Goal: Information Seeking & Learning: Find specific fact

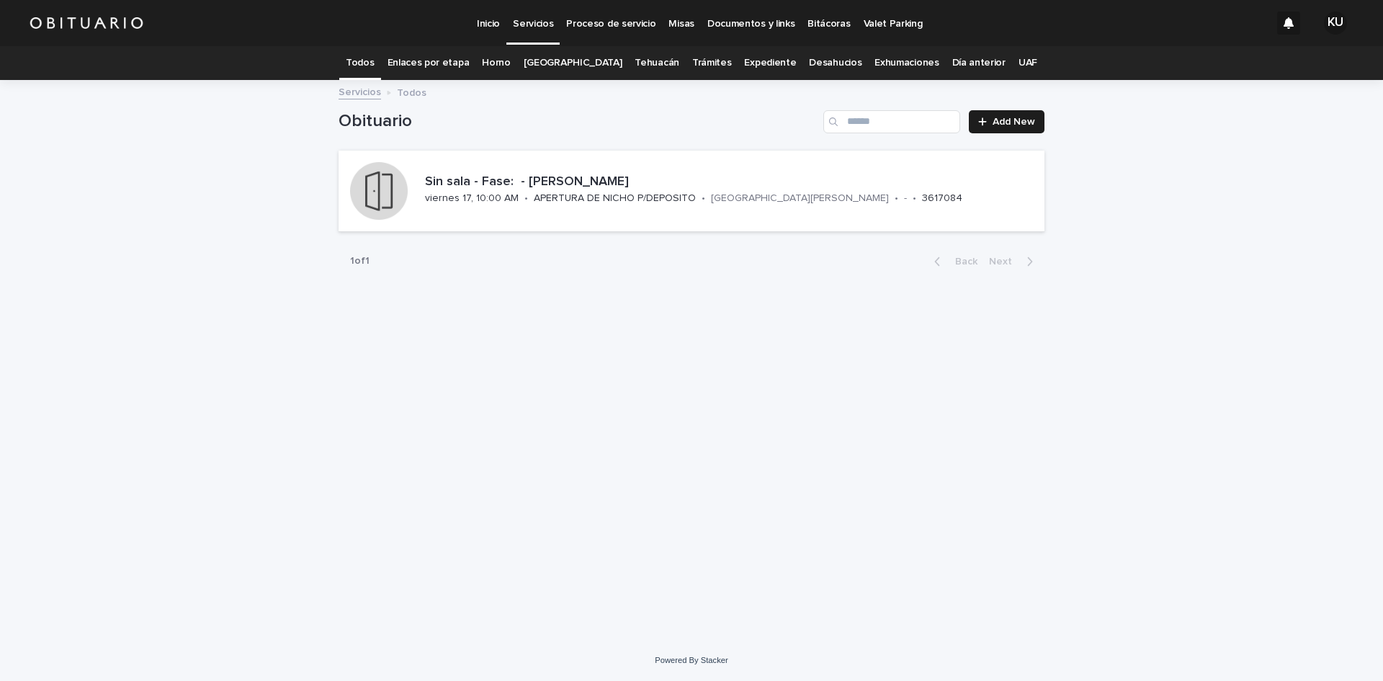
click at [604, 60] on link "[GEOGRAPHIC_DATA]" at bounding box center [573, 63] width 99 height 34
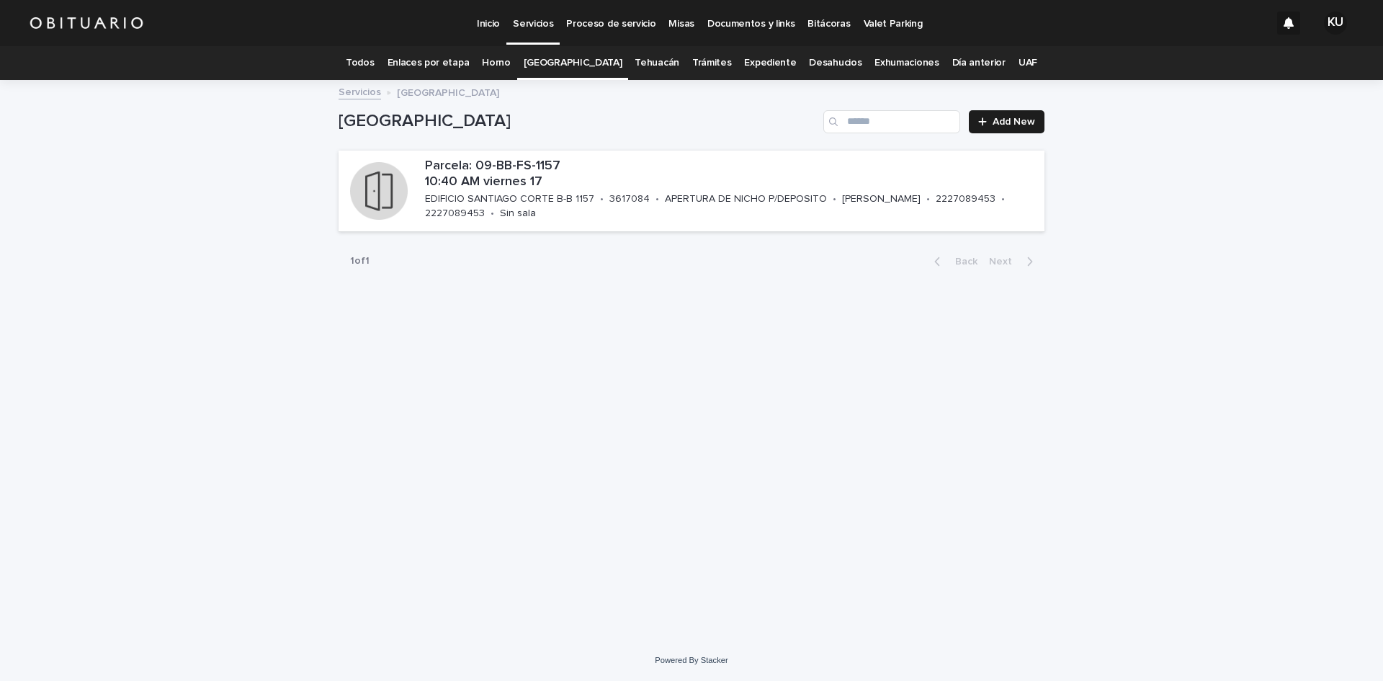
click at [813, 60] on link "Desahucios" at bounding box center [835, 63] width 53 height 34
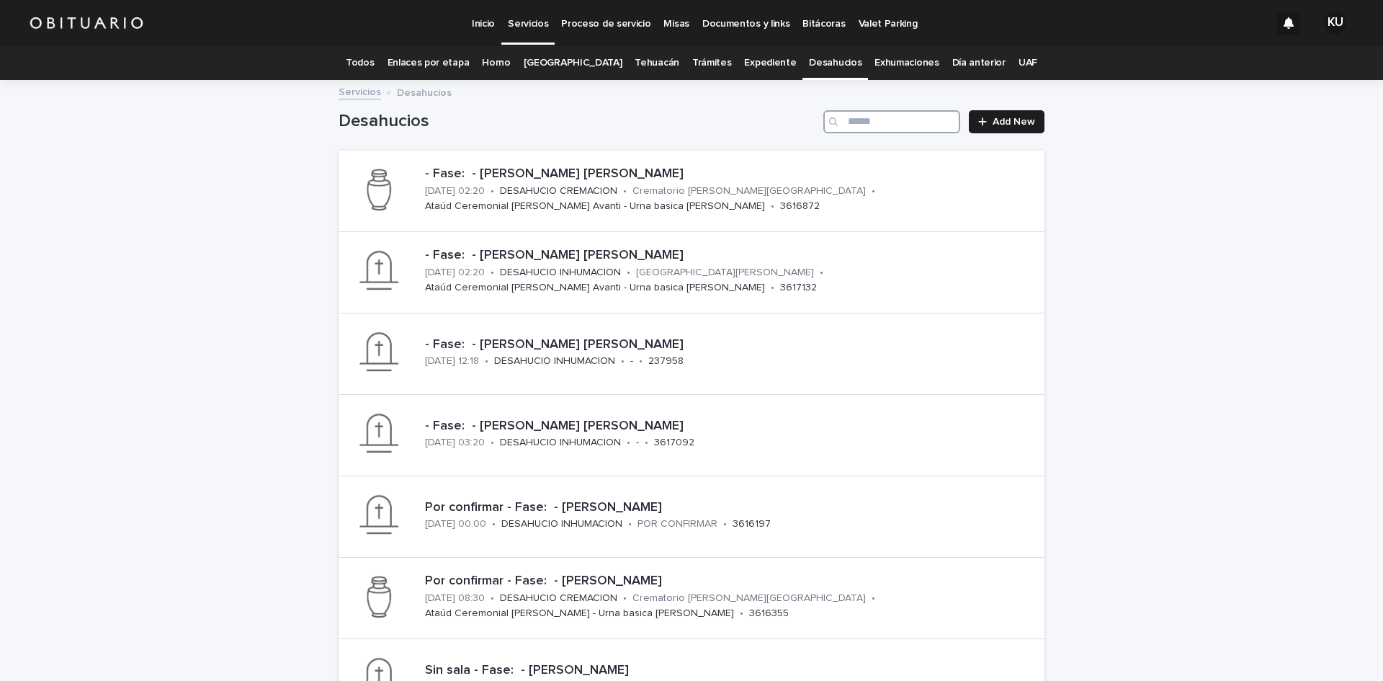
click at [870, 122] on input "Search" at bounding box center [891, 121] width 137 height 23
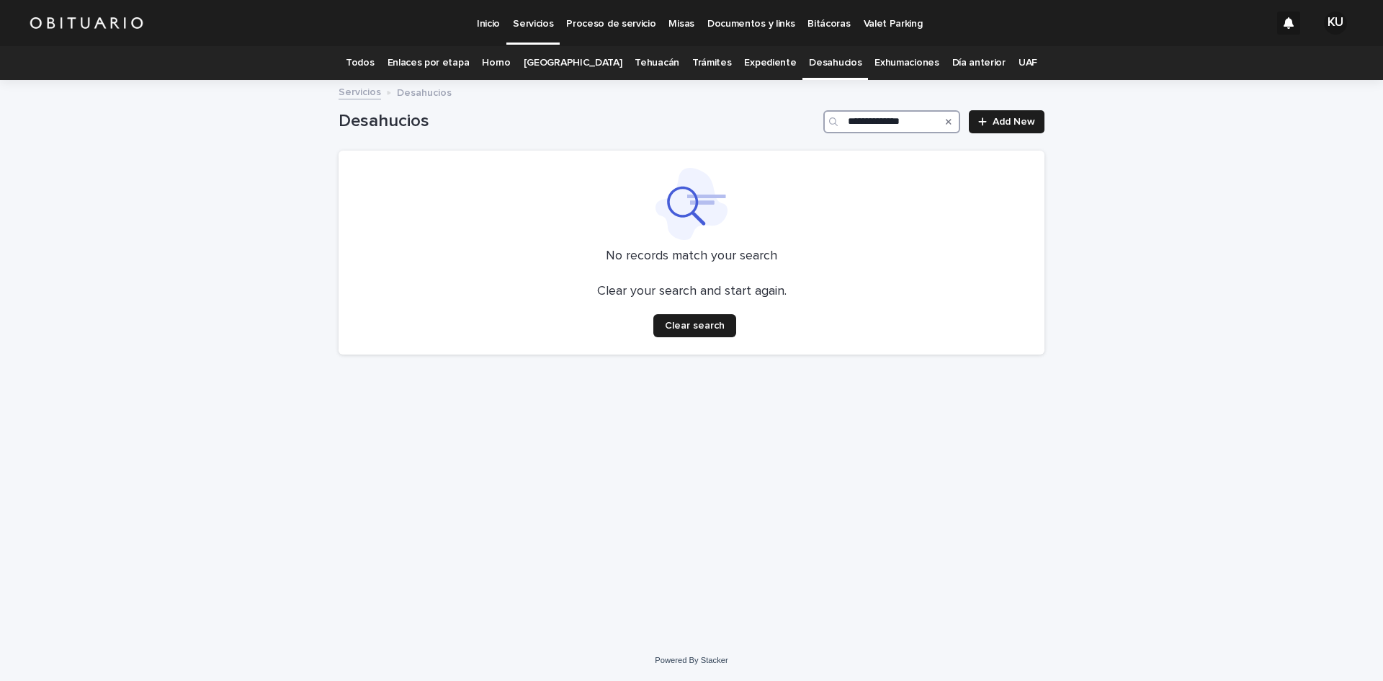
type input "**********"
click at [951, 121] on icon "Search" at bounding box center [949, 121] width 6 height 9
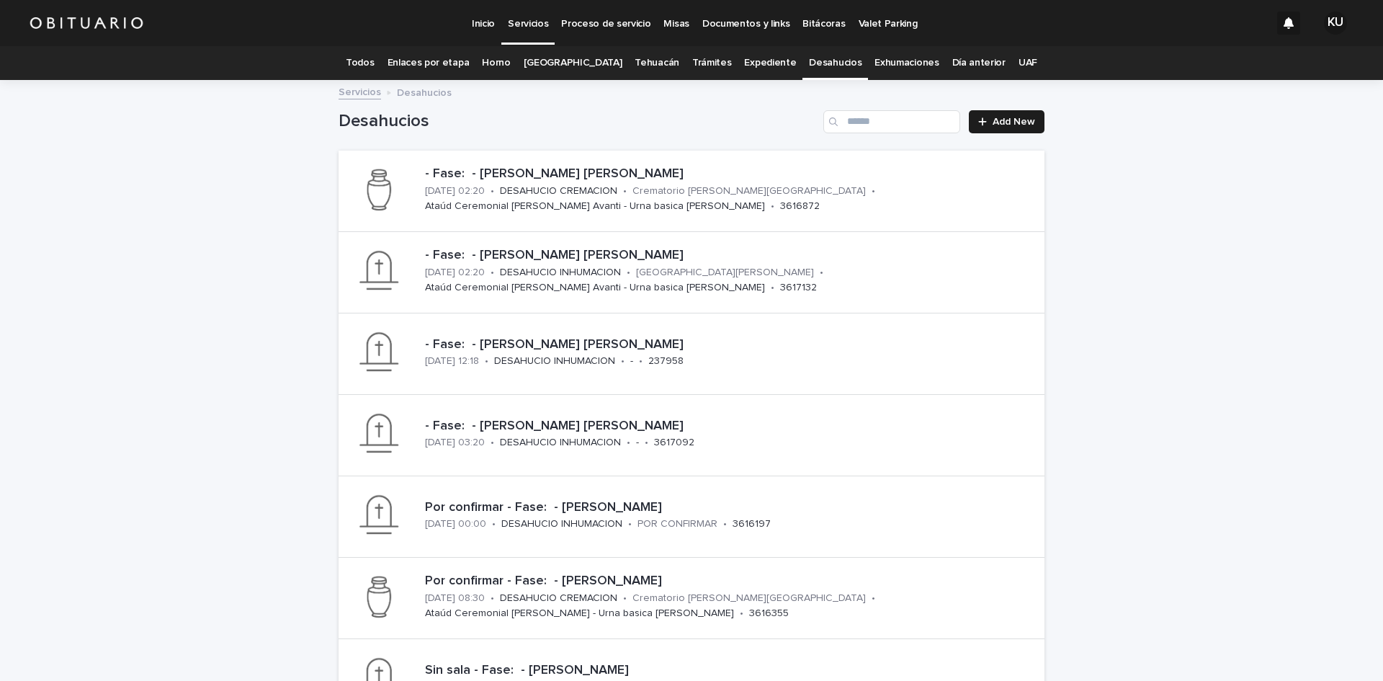
click at [744, 59] on link "Expediente" at bounding box center [770, 63] width 52 height 34
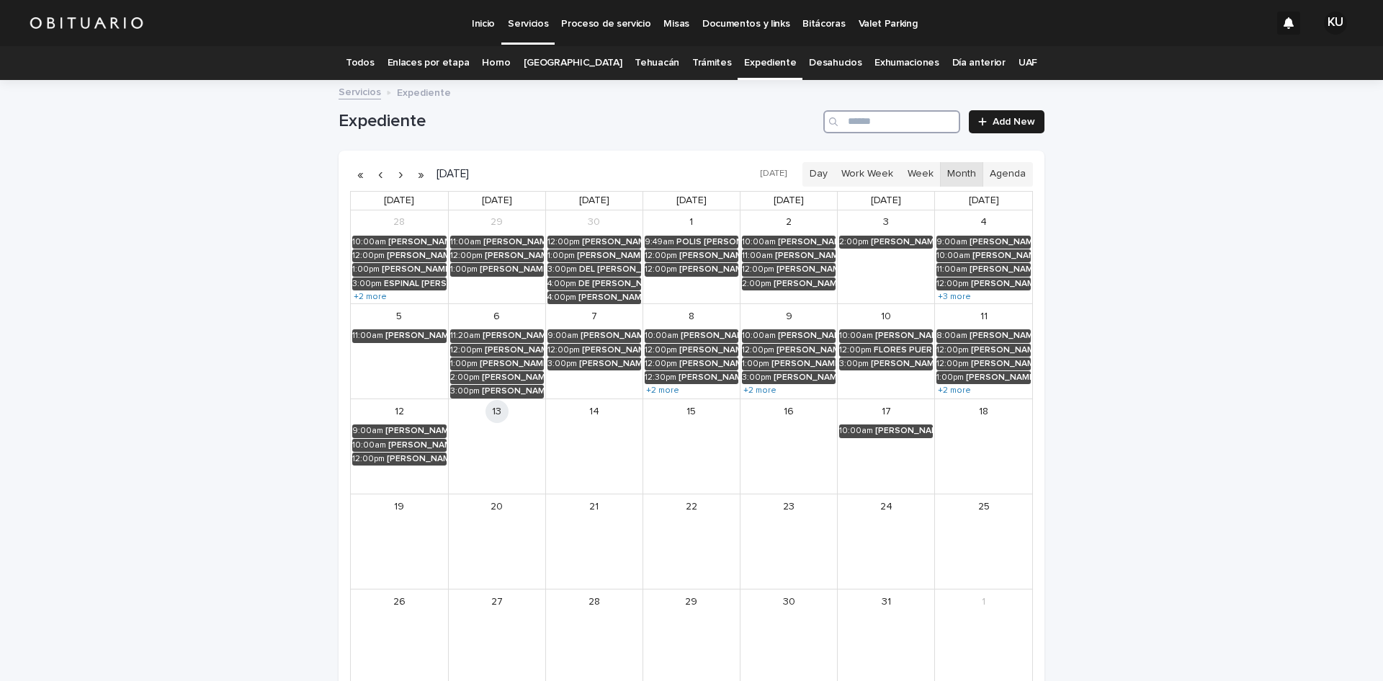
click at [932, 127] on input "Search" at bounding box center [891, 121] width 137 height 23
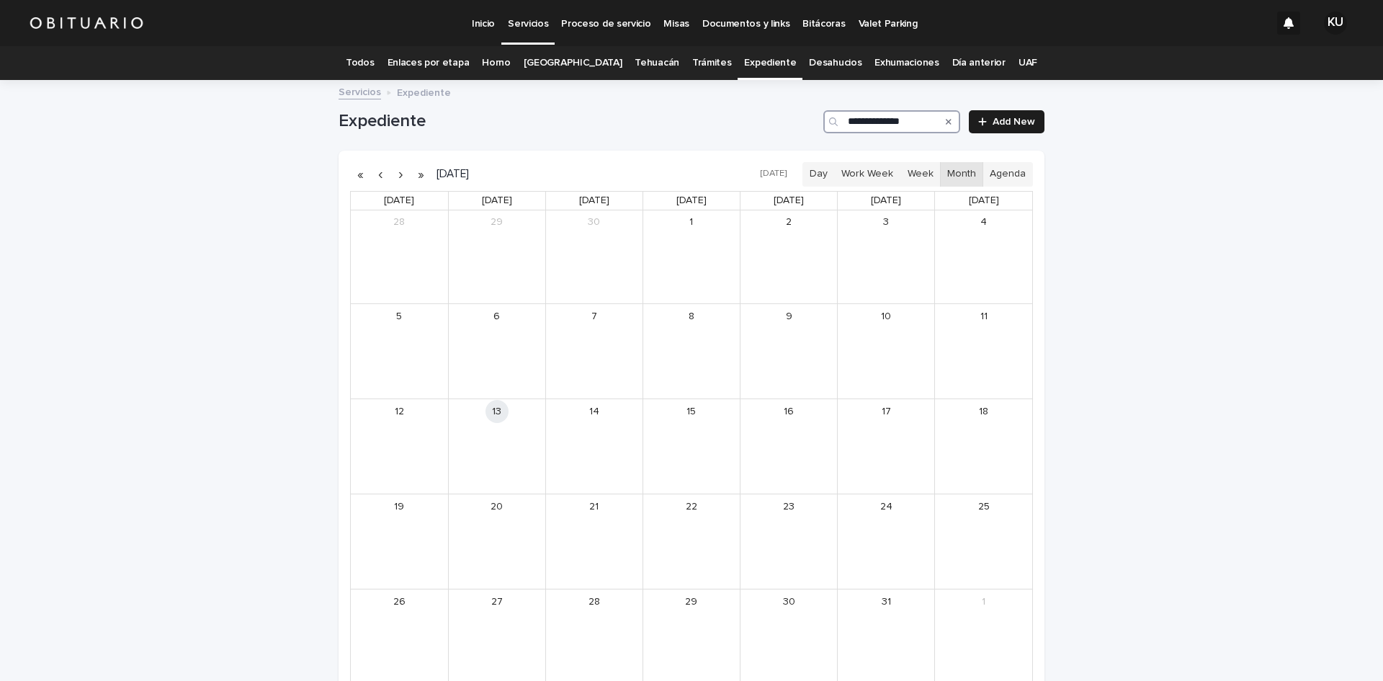
click at [927, 123] on input "**********" at bounding box center [891, 121] width 137 height 23
type input "**********"
click at [946, 117] on icon "Search" at bounding box center [949, 121] width 6 height 9
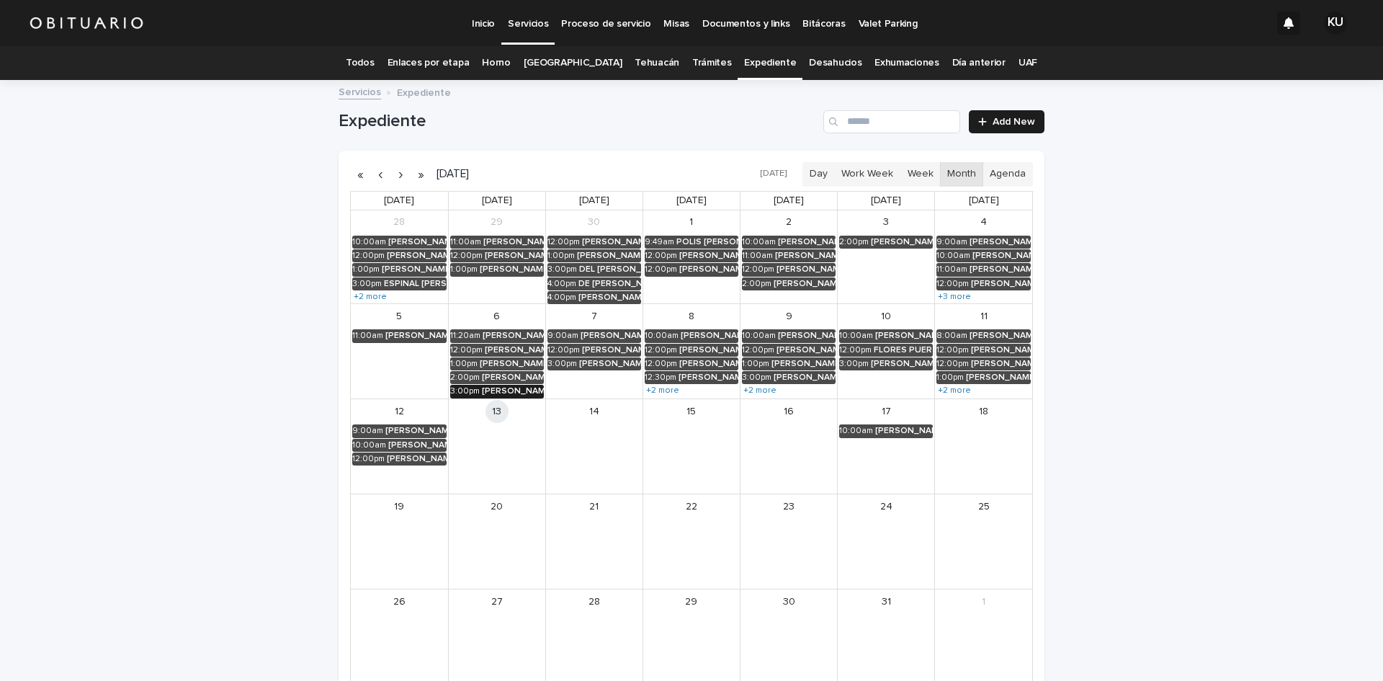
click at [499, 390] on div "[PERSON_NAME] [PERSON_NAME]" at bounding box center [513, 391] width 62 height 10
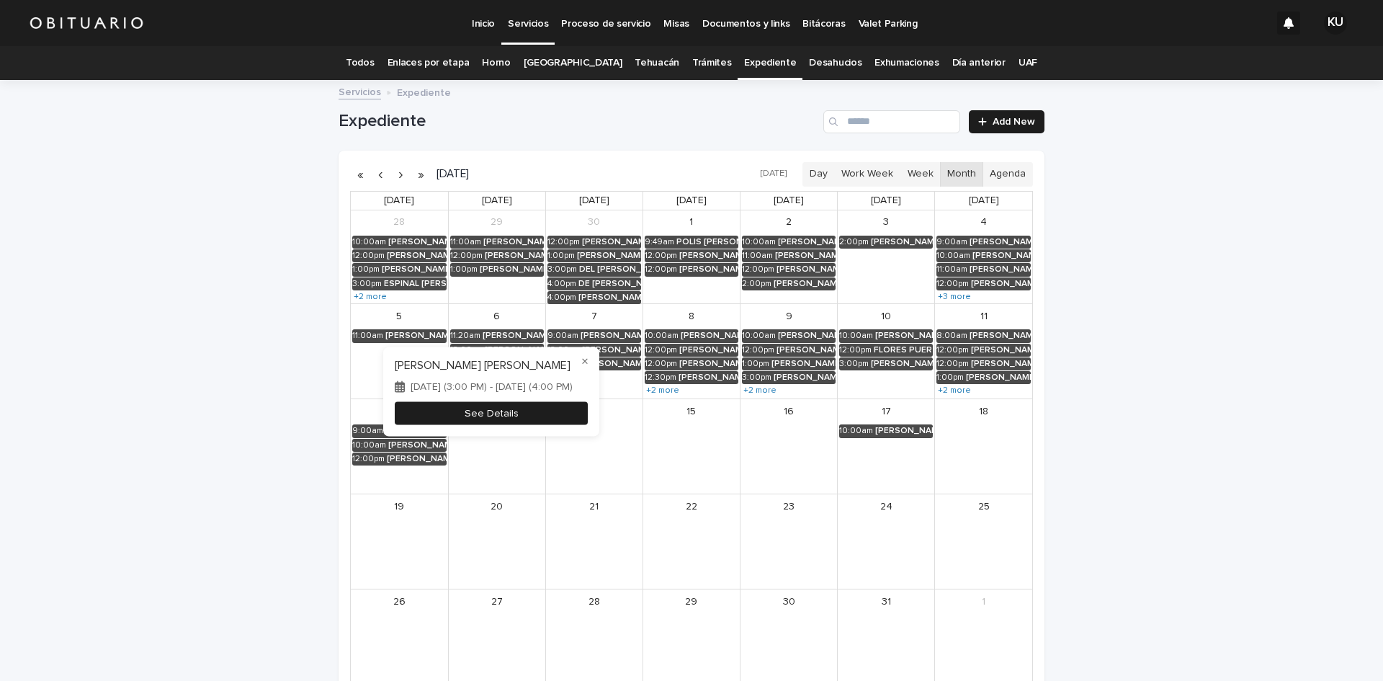
click at [493, 408] on button "See Details" at bounding box center [491, 413] width 193 height 24
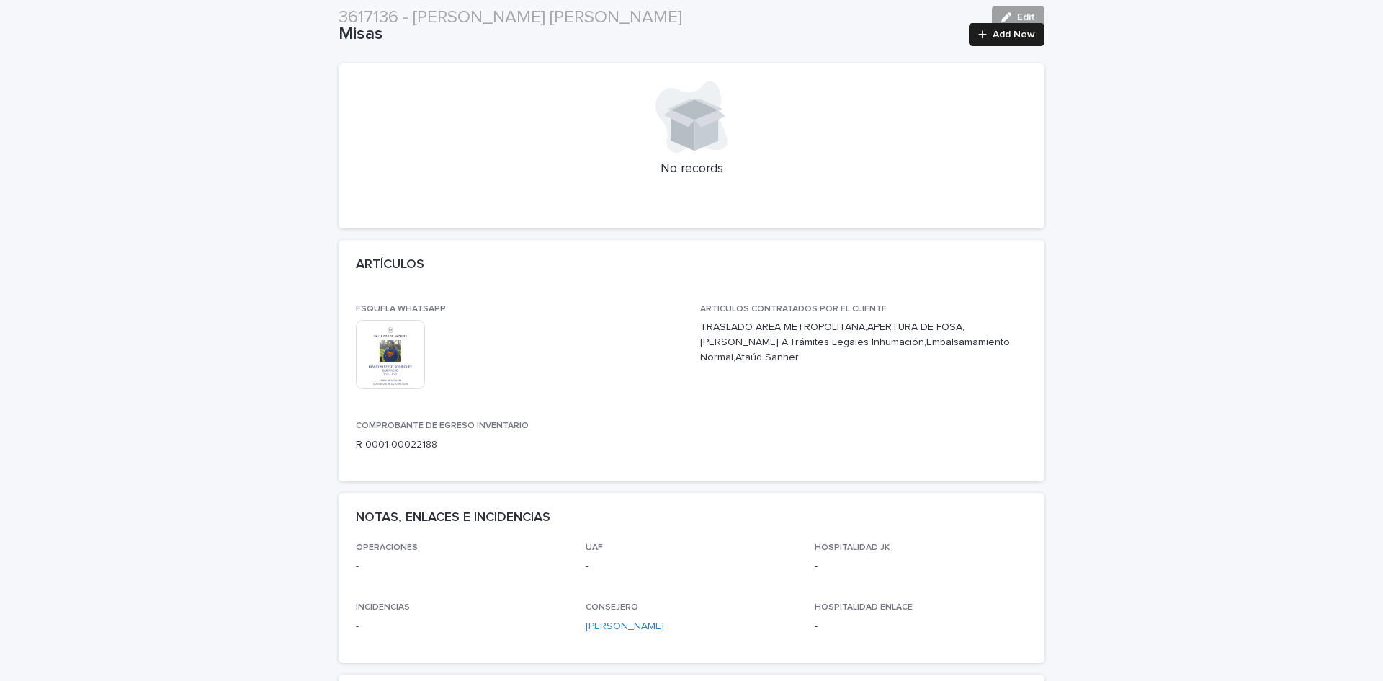
scroll to position [315, 0]
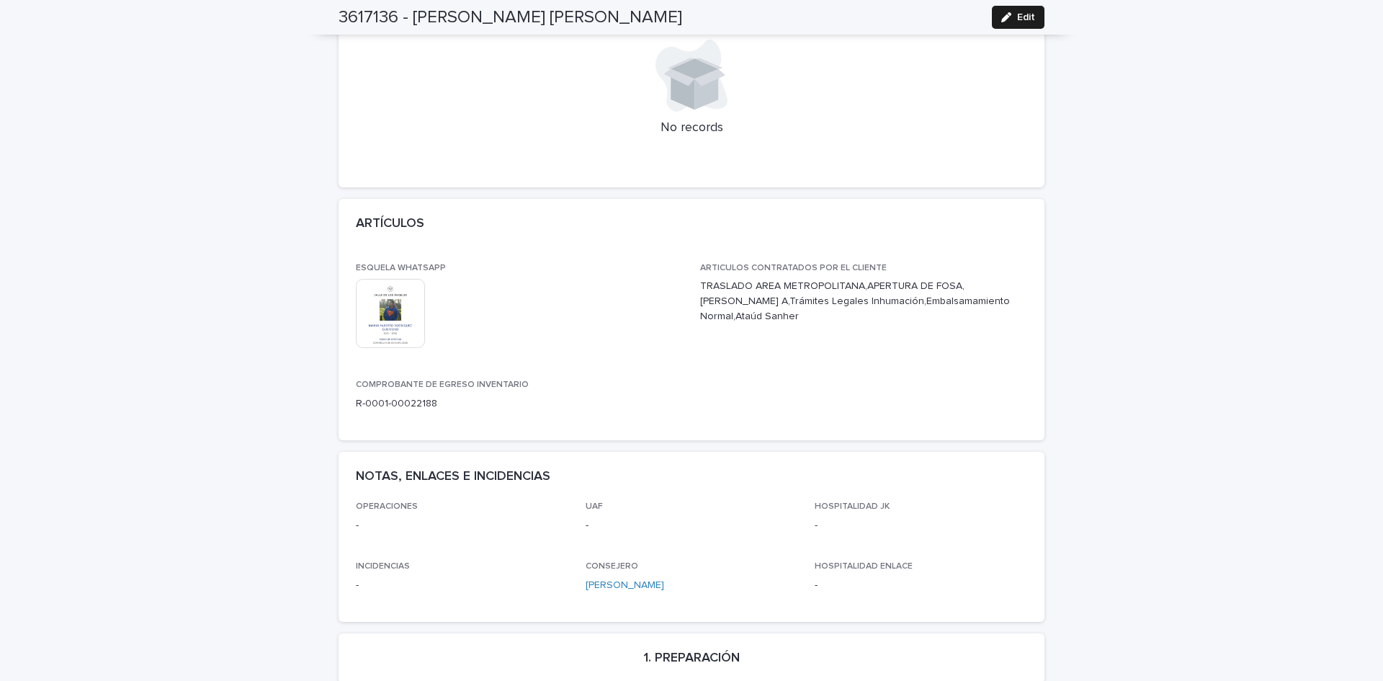
click at [380, 302] on img at bounding box center [390, 313] width 69 height 69
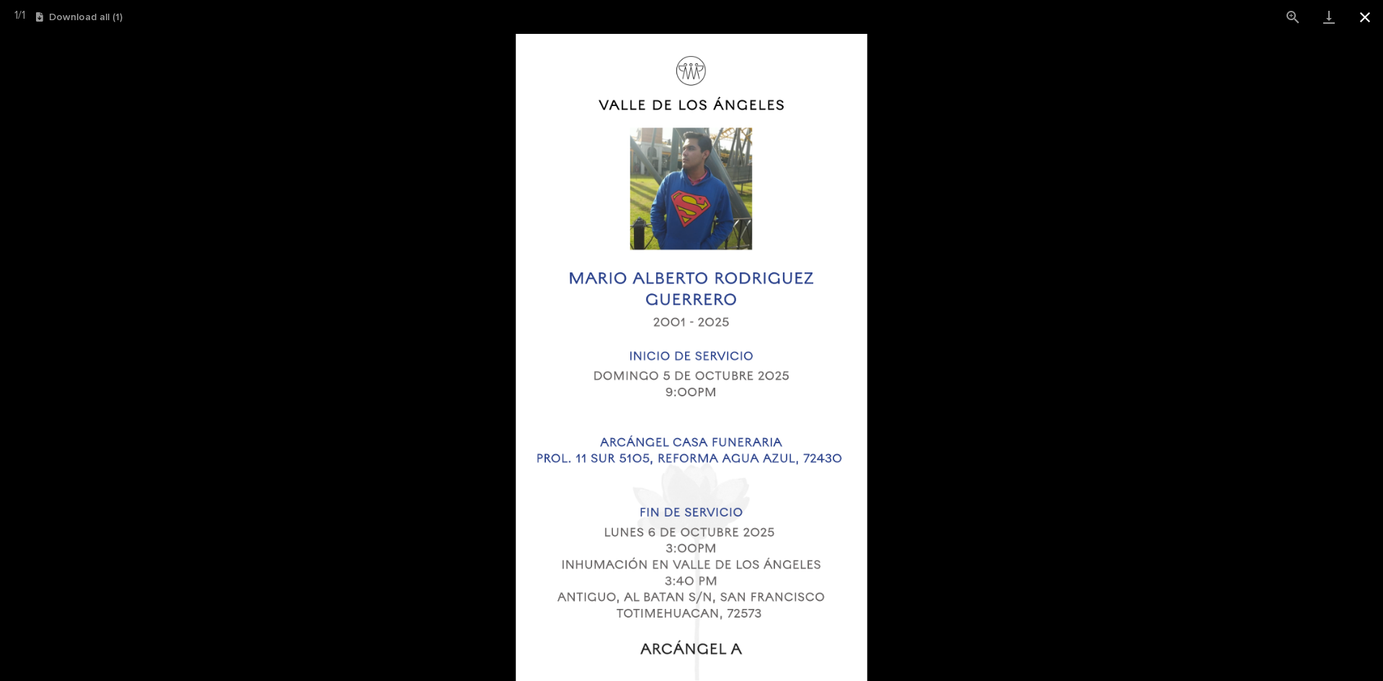
click at [1364, 8] on button "Close gallery" at bounding box center [1365, 17] width 36 height 34
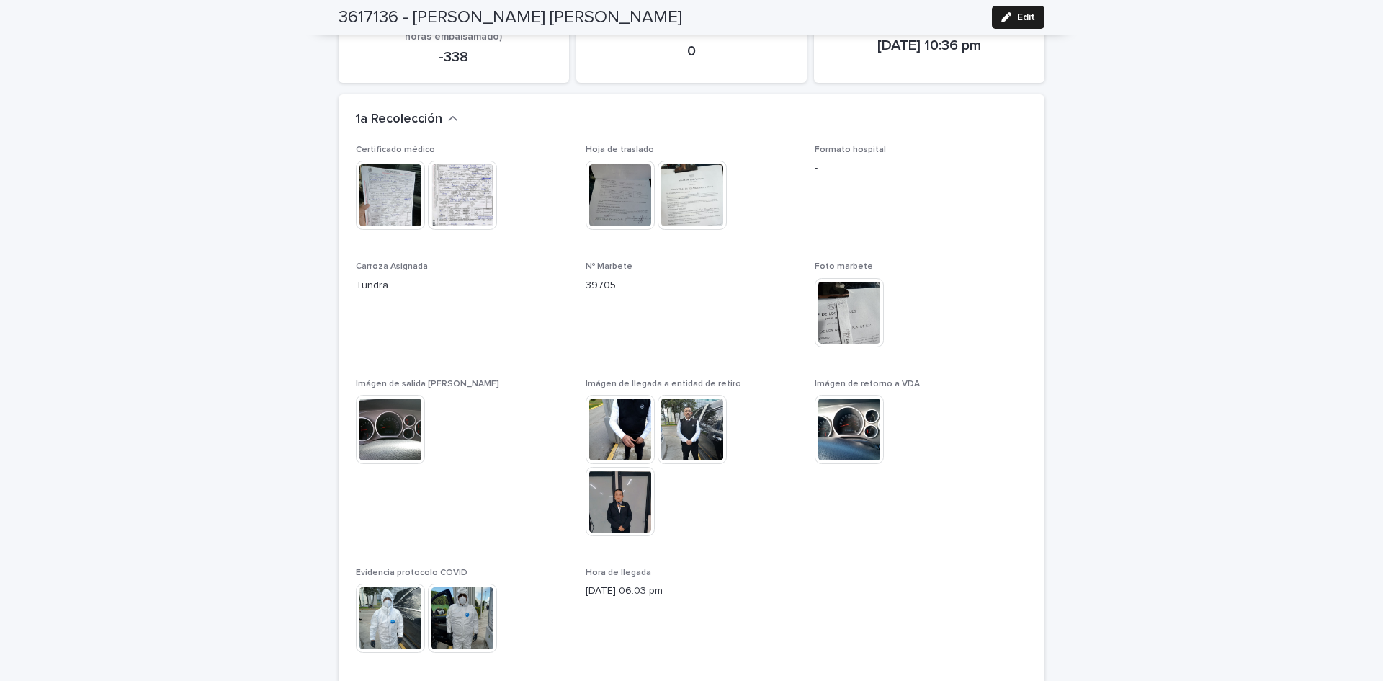
scroll to position [1114, 0]
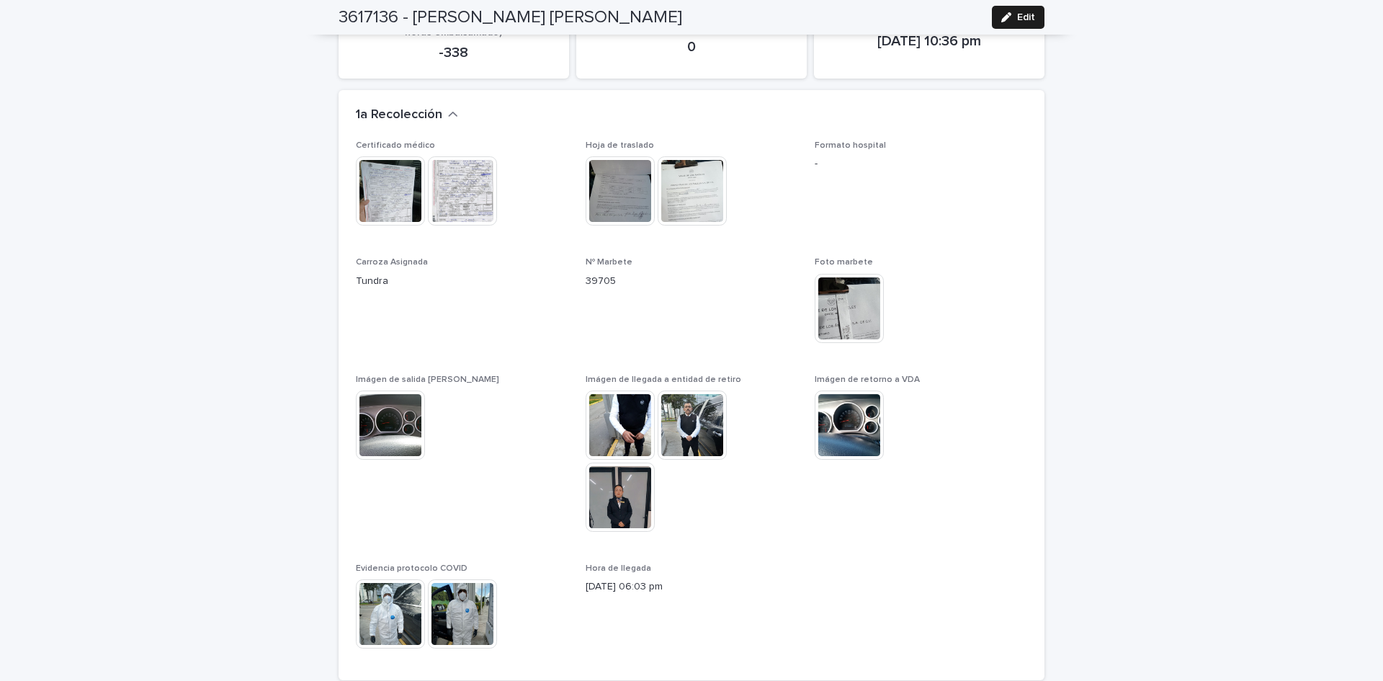
click at [631, 394] on img at bounding box center [620, 424] width 69 height 69
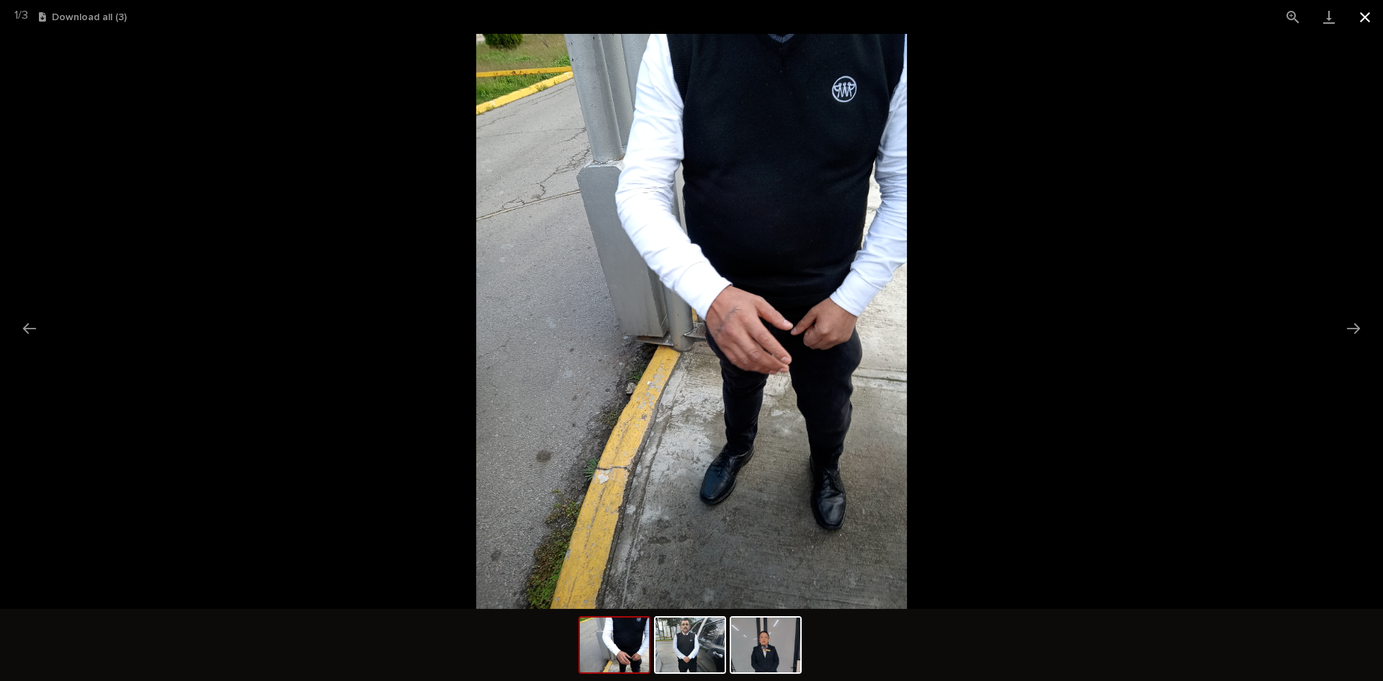
click at [1363, 20] on button "Close gallery" at bounding box center [1365, 17] width 36 height 34
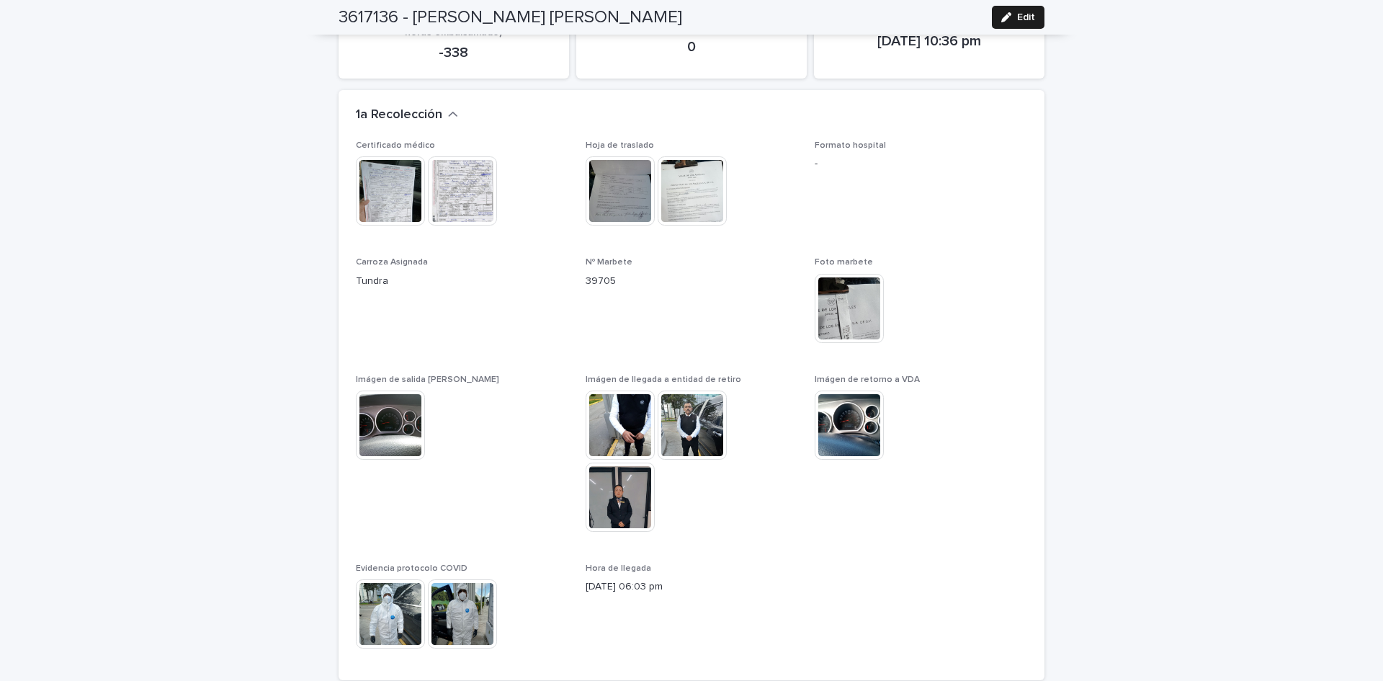
click at [388, 176] on img at bounding box center [390, 190] width 69 height 69
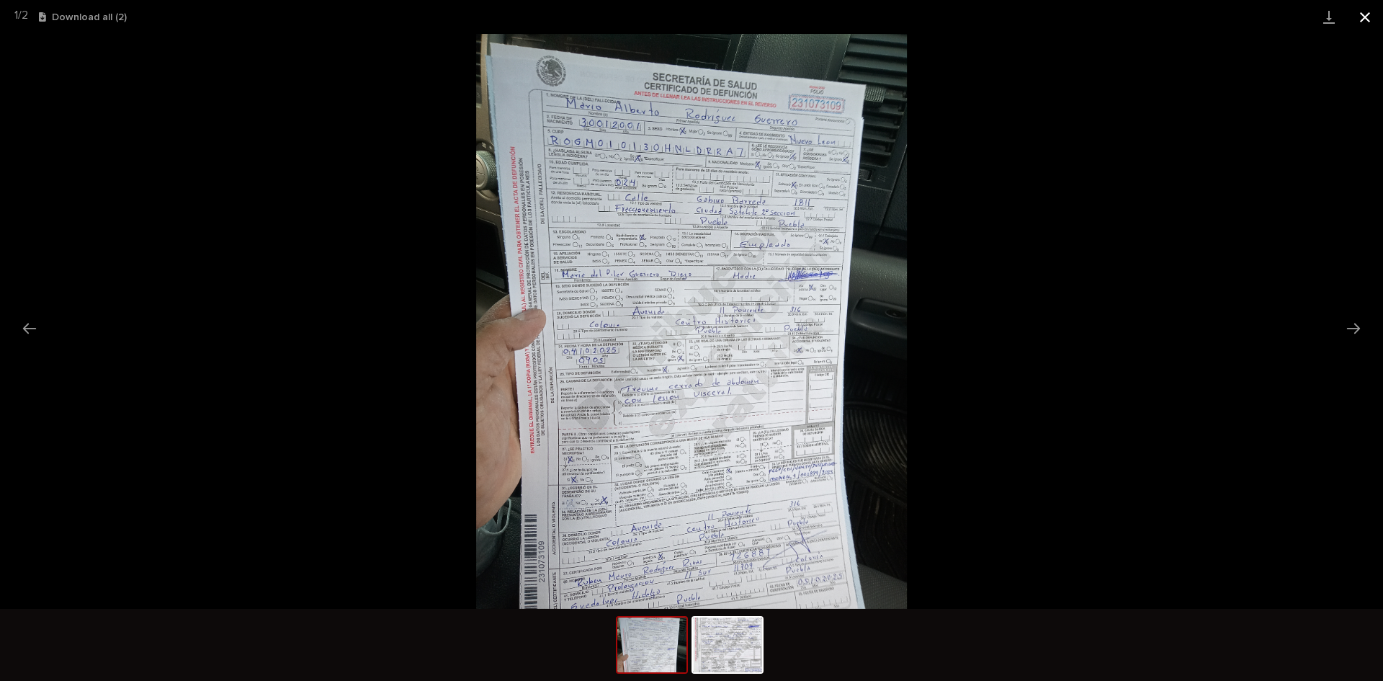
click at [1364, 15] on button "Close gallery" at bounding box center [1365, 17] width 36 height 34
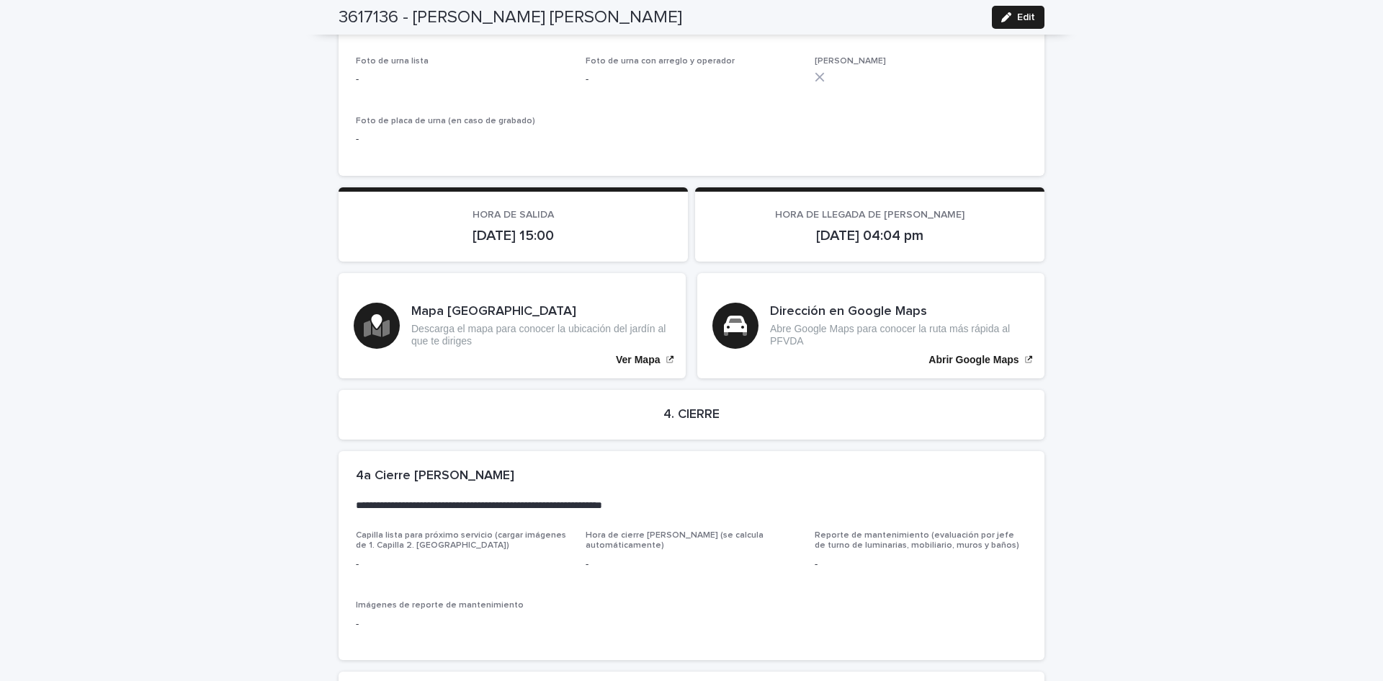
scroll to position [3087, 0]
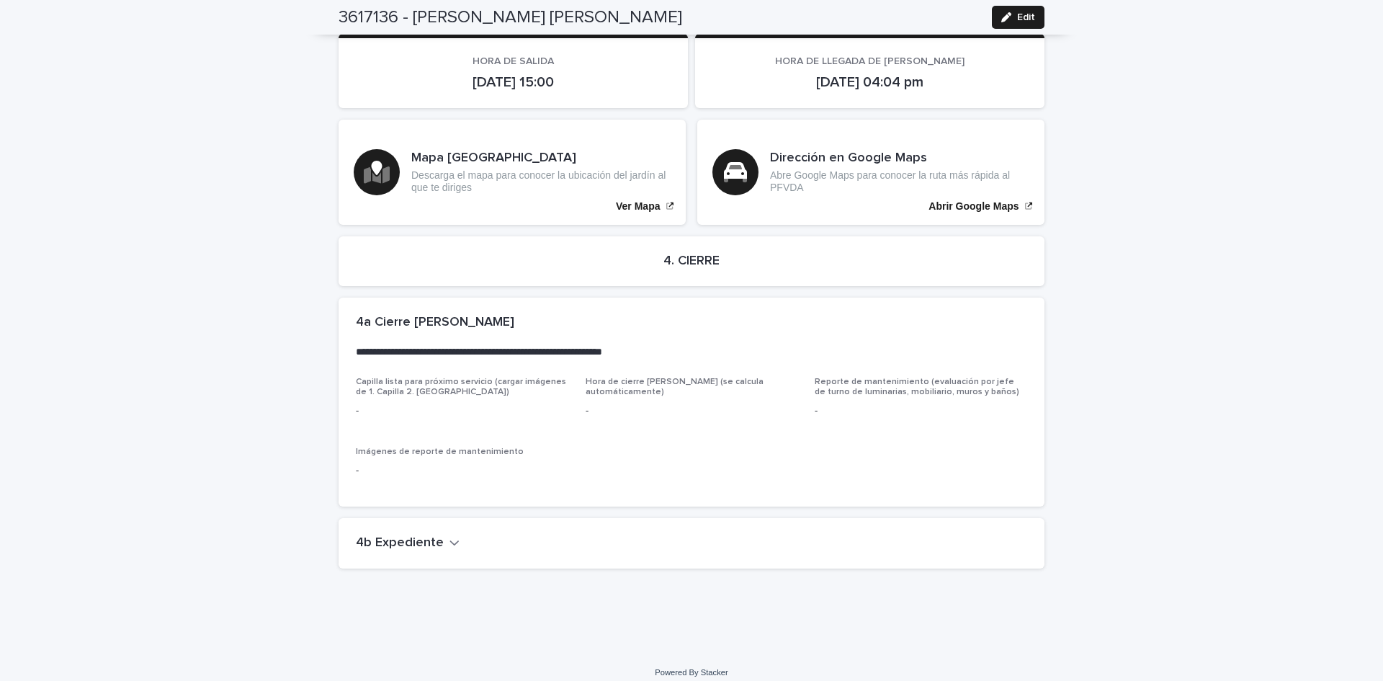
click at [451, 535] on div "4b Expediente" at bounding box center [689, 543] width 666 height 16
click at [450, 541] on icon "button" at bounding box center [454, 543] width 9 height 5
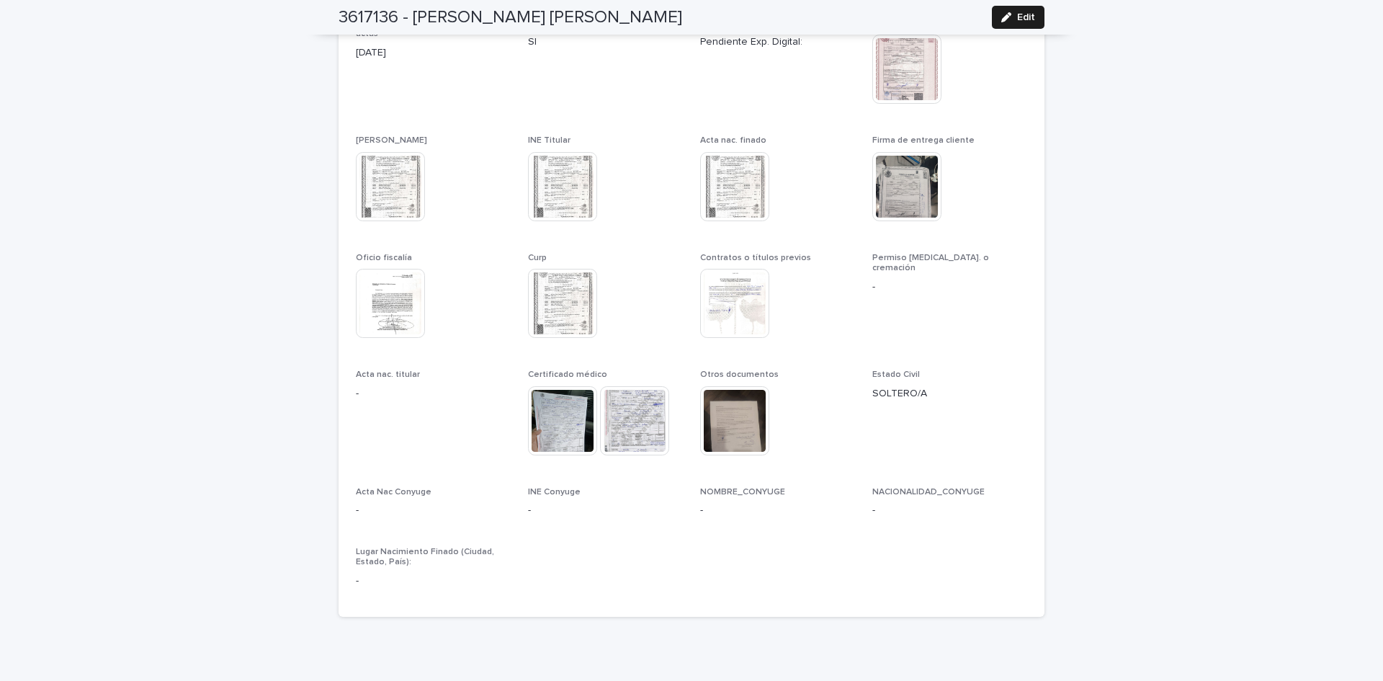
scroll to position [3652, 0]
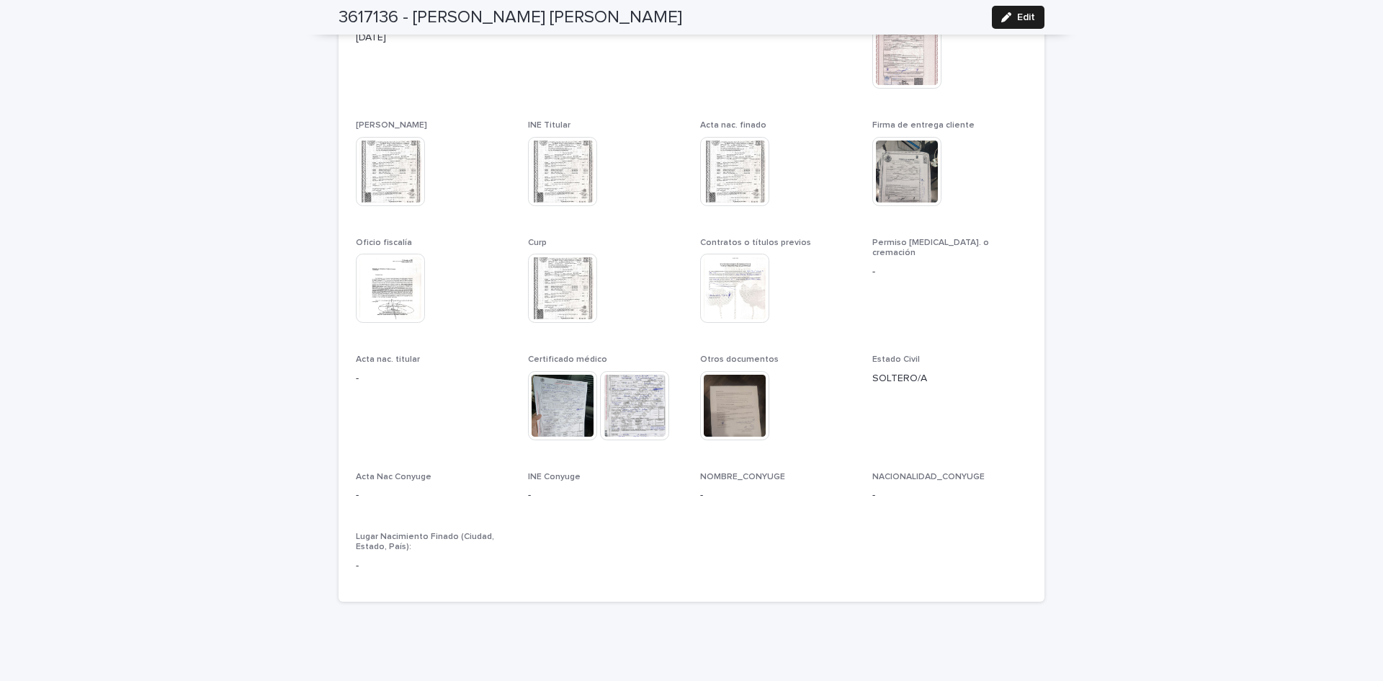
click at [374, 185] on img at bounding box center [390, 171] width 69 height 69
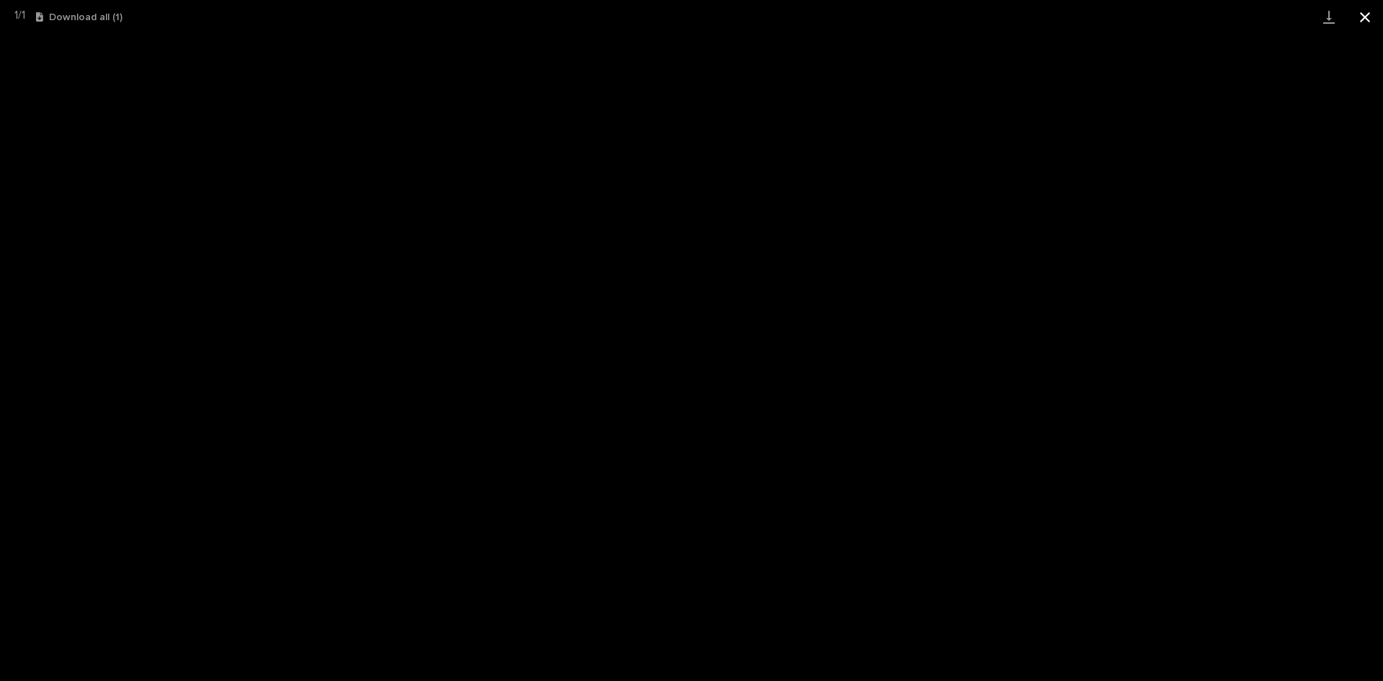
click at [1360, 9] on button "Close gallery" at bounding box center [1365, 17] width 36 height 34
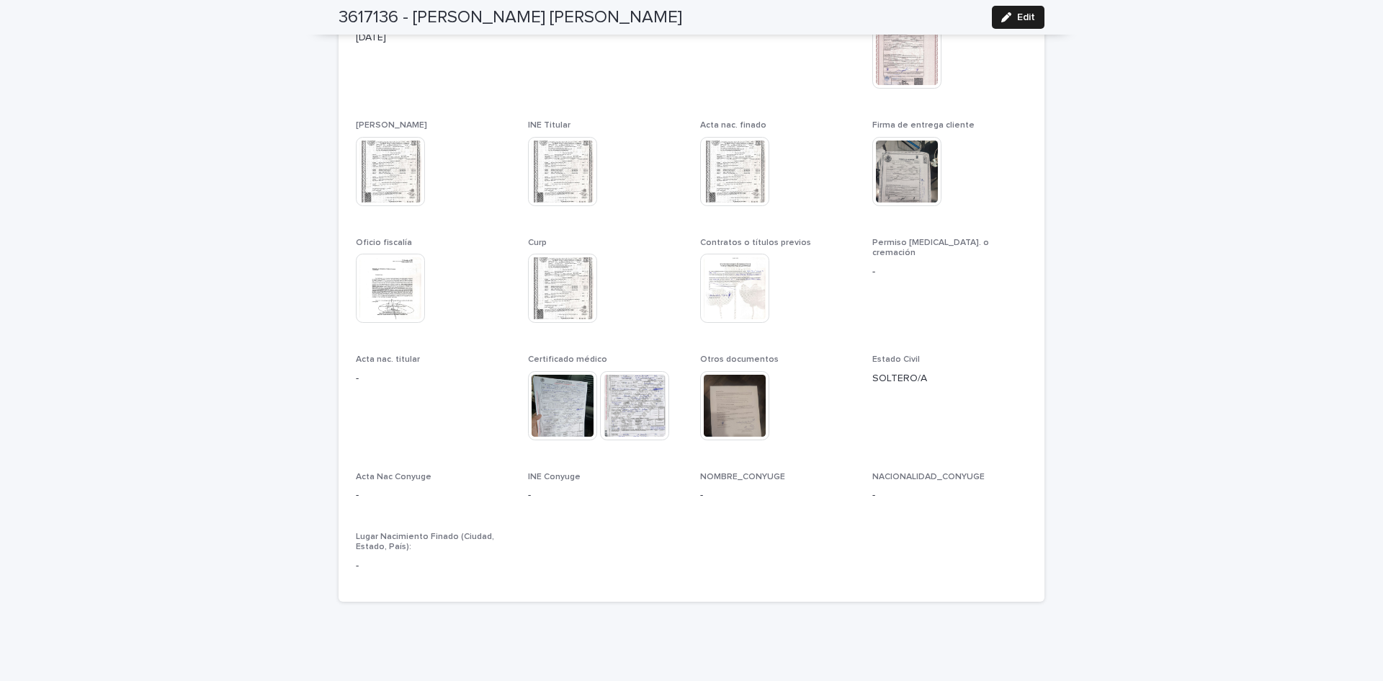
click at [736, 390] on img at bounding box center [734, 405] width 69 height 69
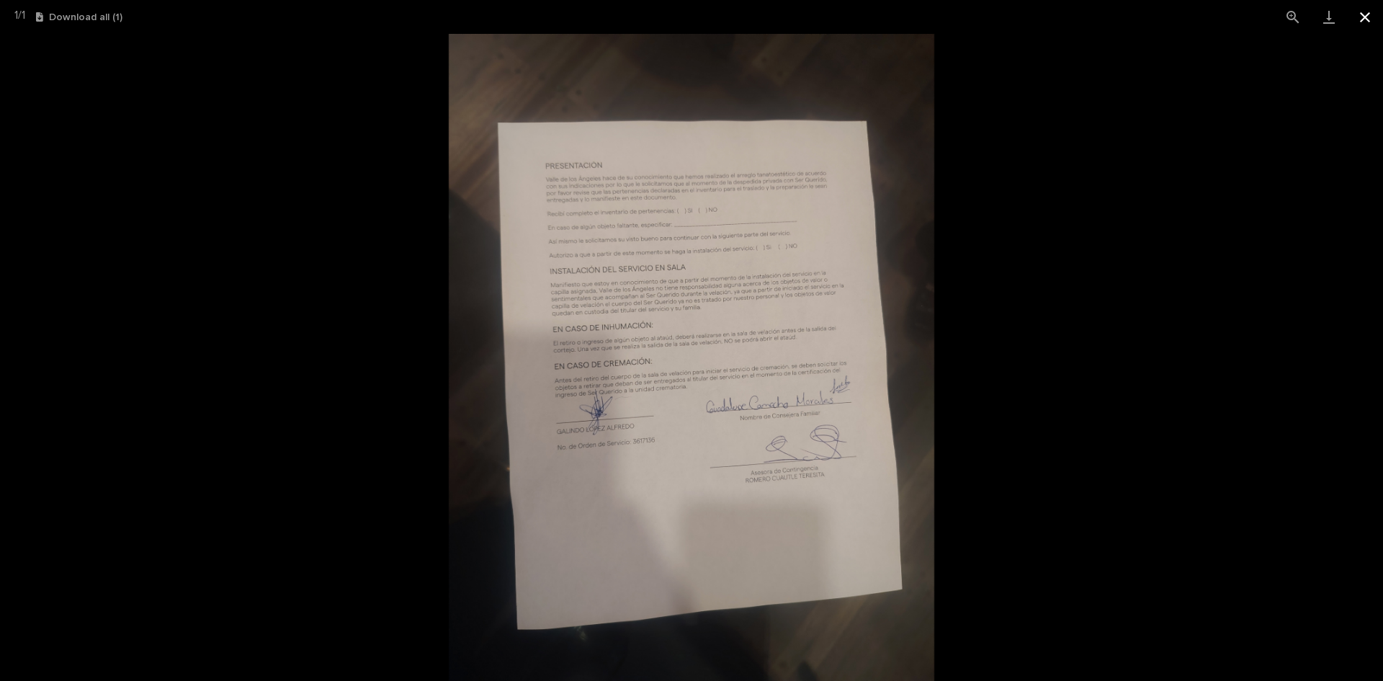
click at [1365, 14] on button "Close gallery" at bounding box center [1365, 17] width 36 height 34
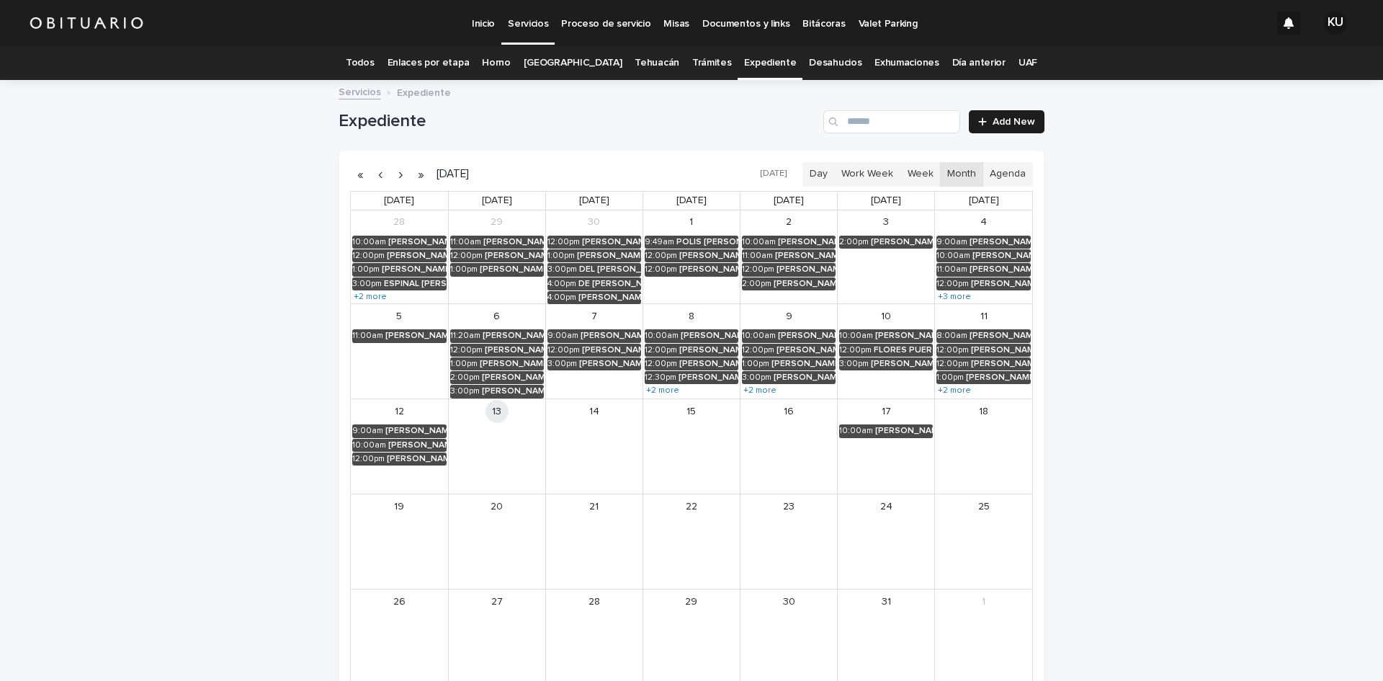
click at [374, 56] on link "Todos" at bounding box center [360, 63] width 28 height 34
